Goal: Information Seeking & Learning: Learn about a topic

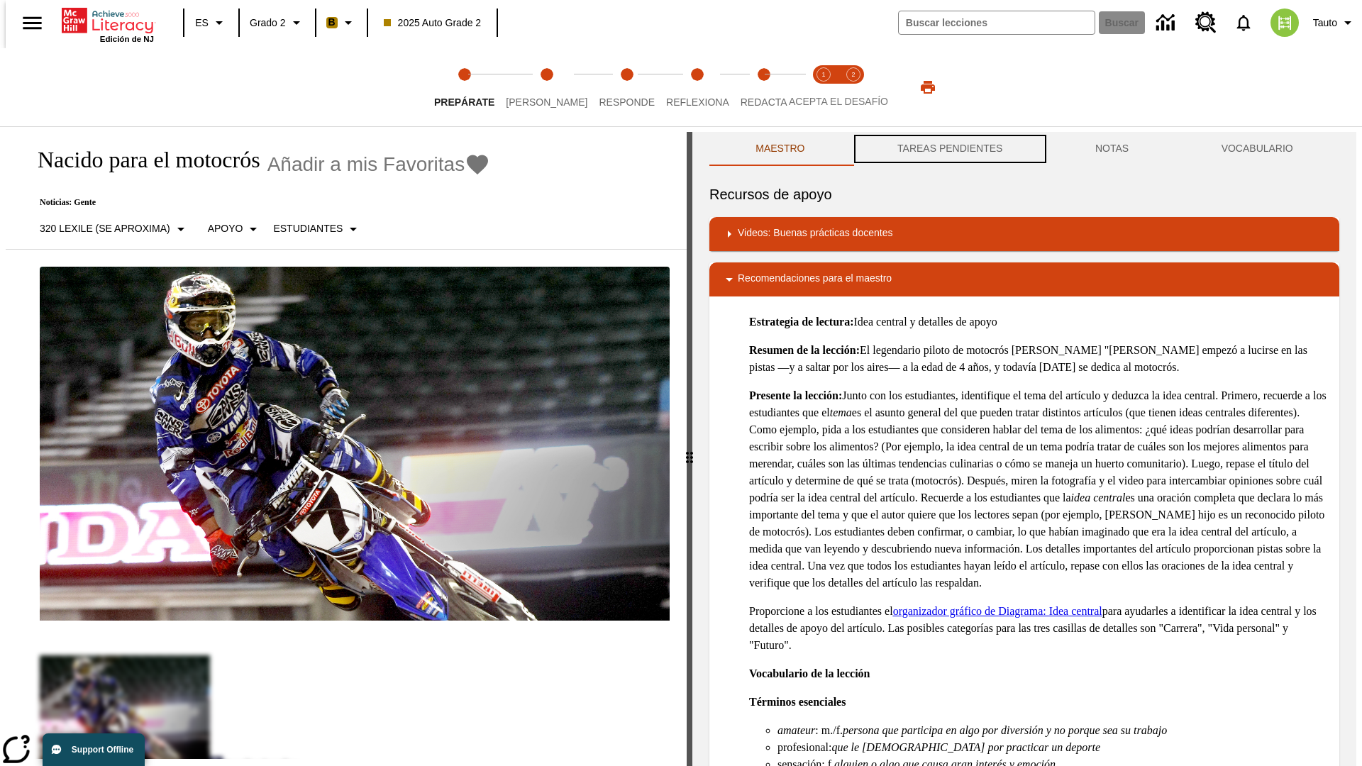
click at [949, 149] on button "TAREAS PENDIENTES" at bounding box center [950, 149] width 198 height 34
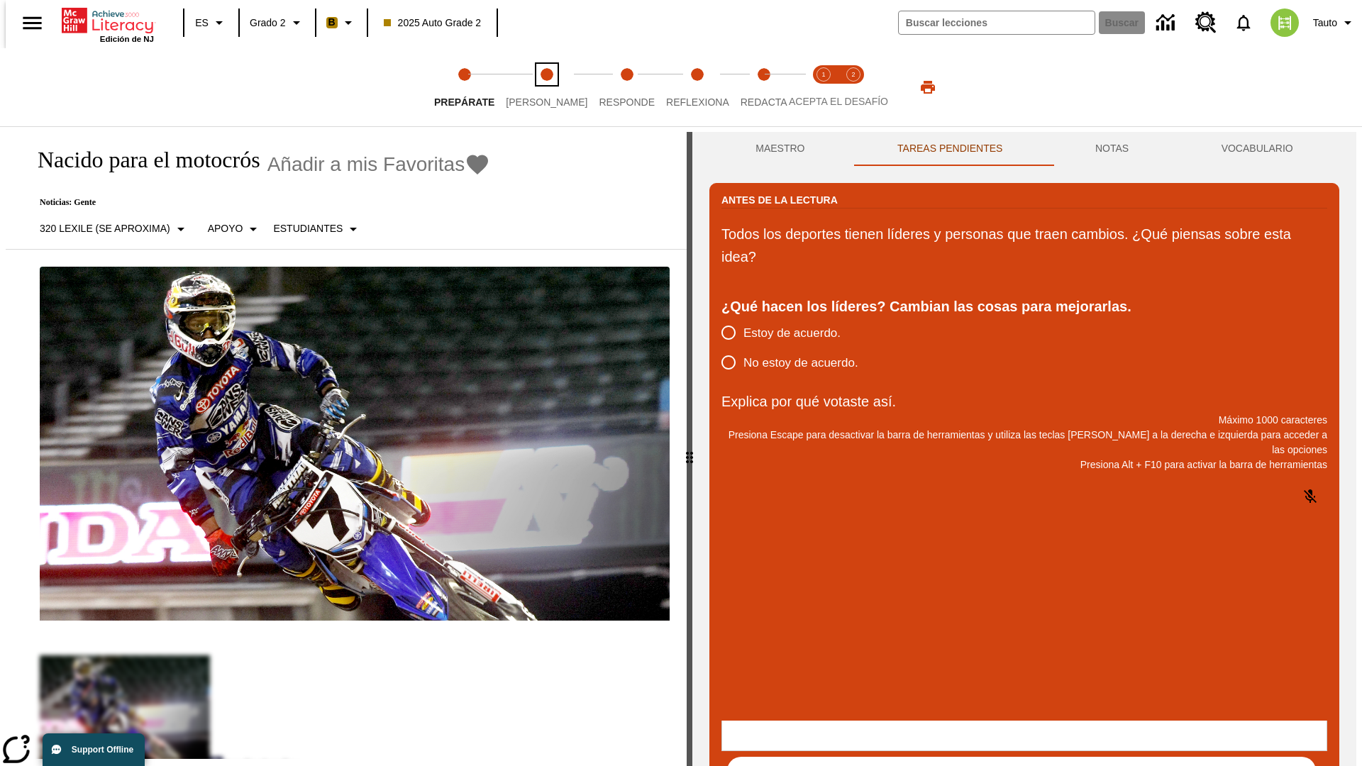
click at [535, 87] on span "Lee" at bounding box center [547, 97] width 82 height 26
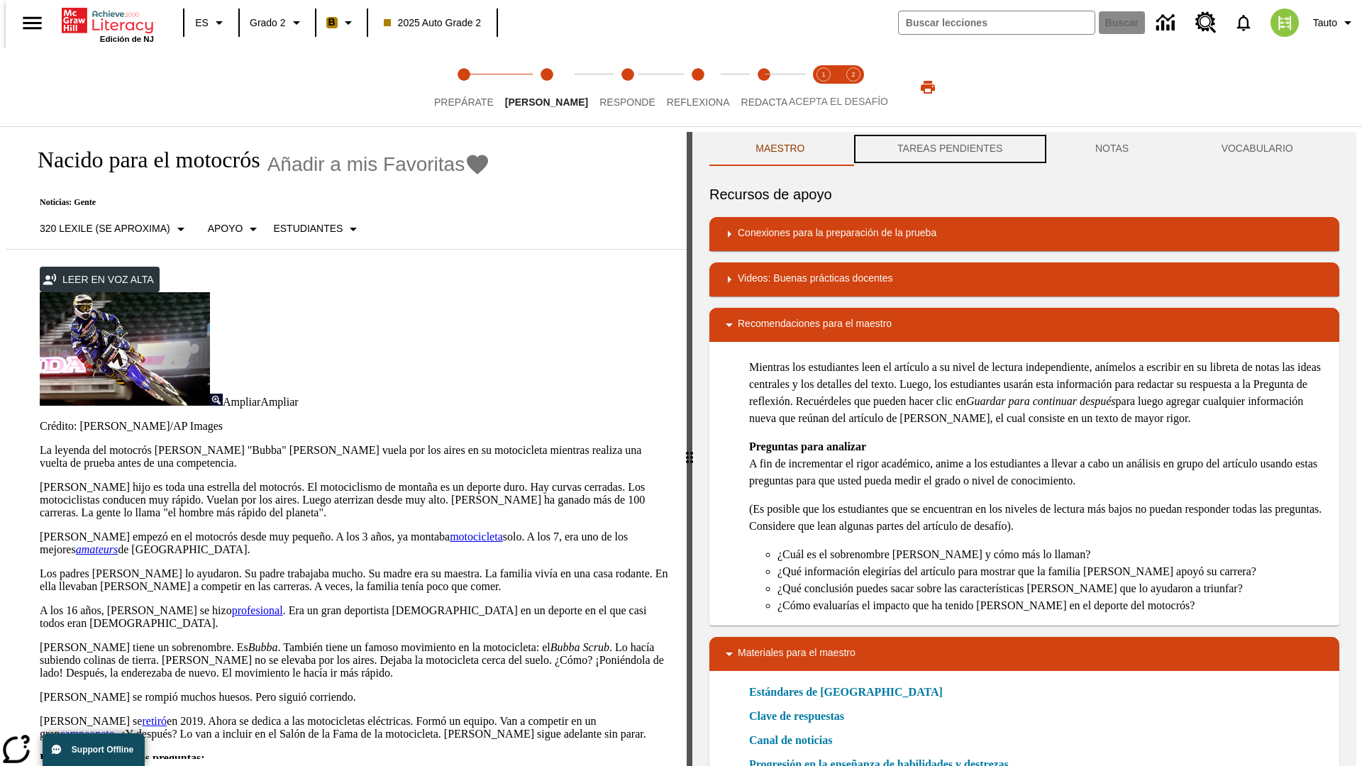
scroll to position [1, 0]
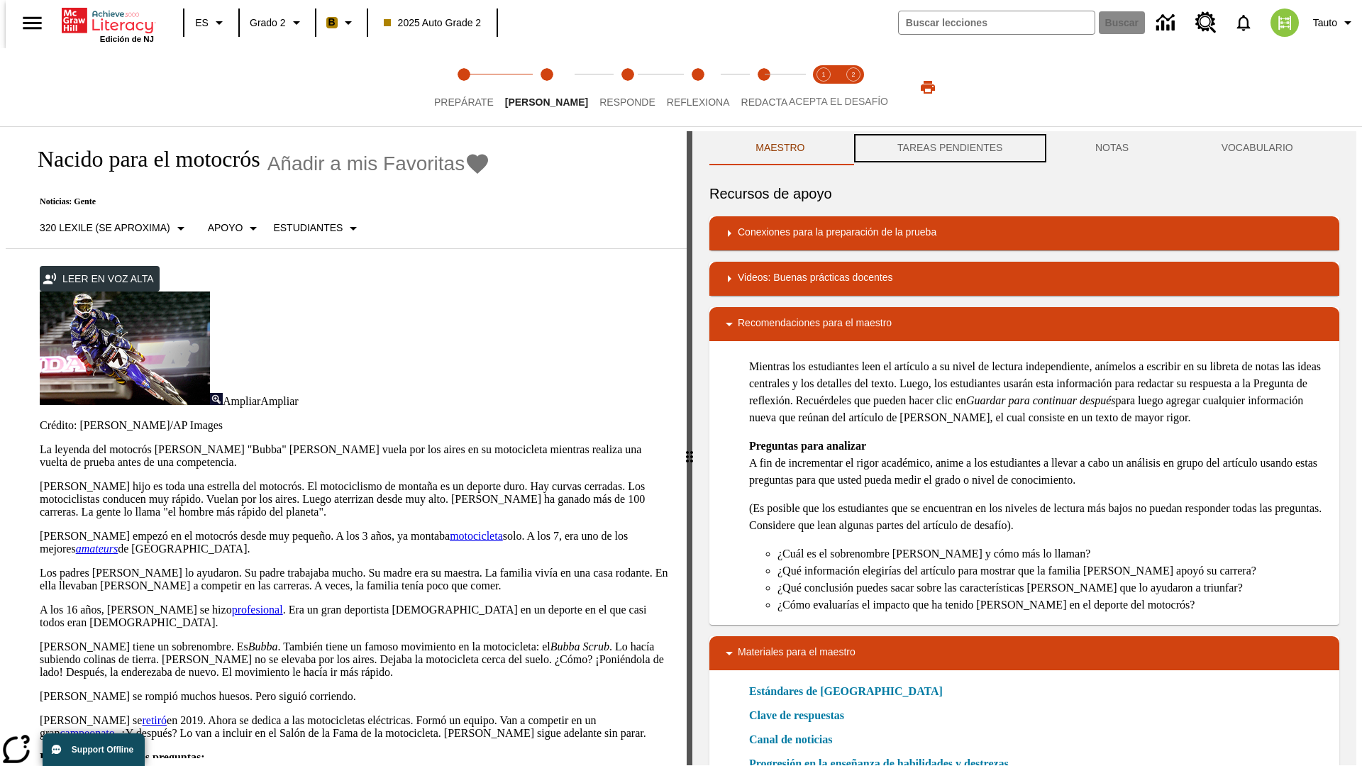
click at [949, 149] on button "TAREAS PENDIENTES" at bounding box center [950, 148] width 198 height 34
